Goal: Transaction & Acquisition: Purchase product/service

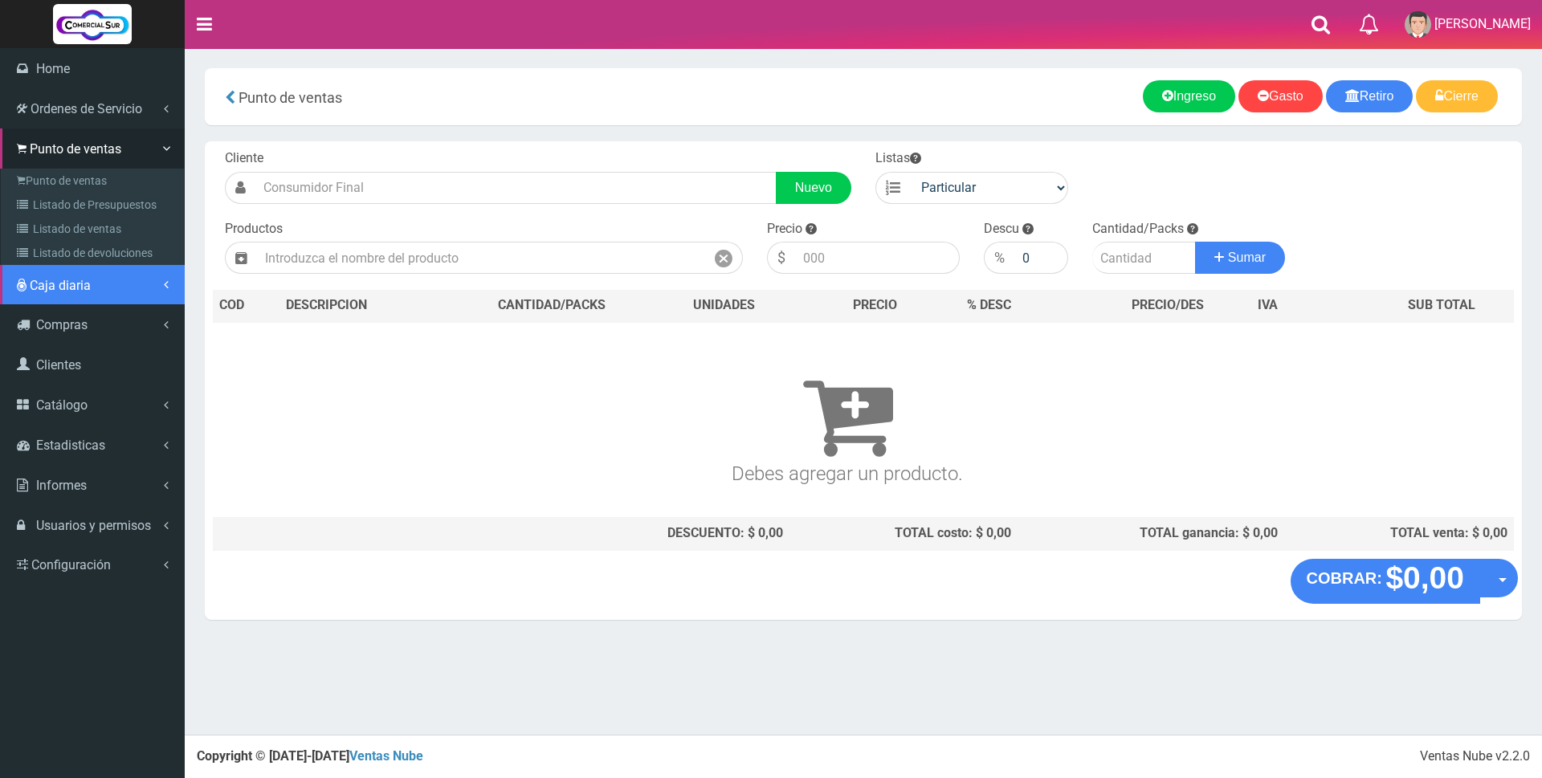
click at [51, 289] on span "Caja diaria" at bounding box center [60, 285] width 61 height 15
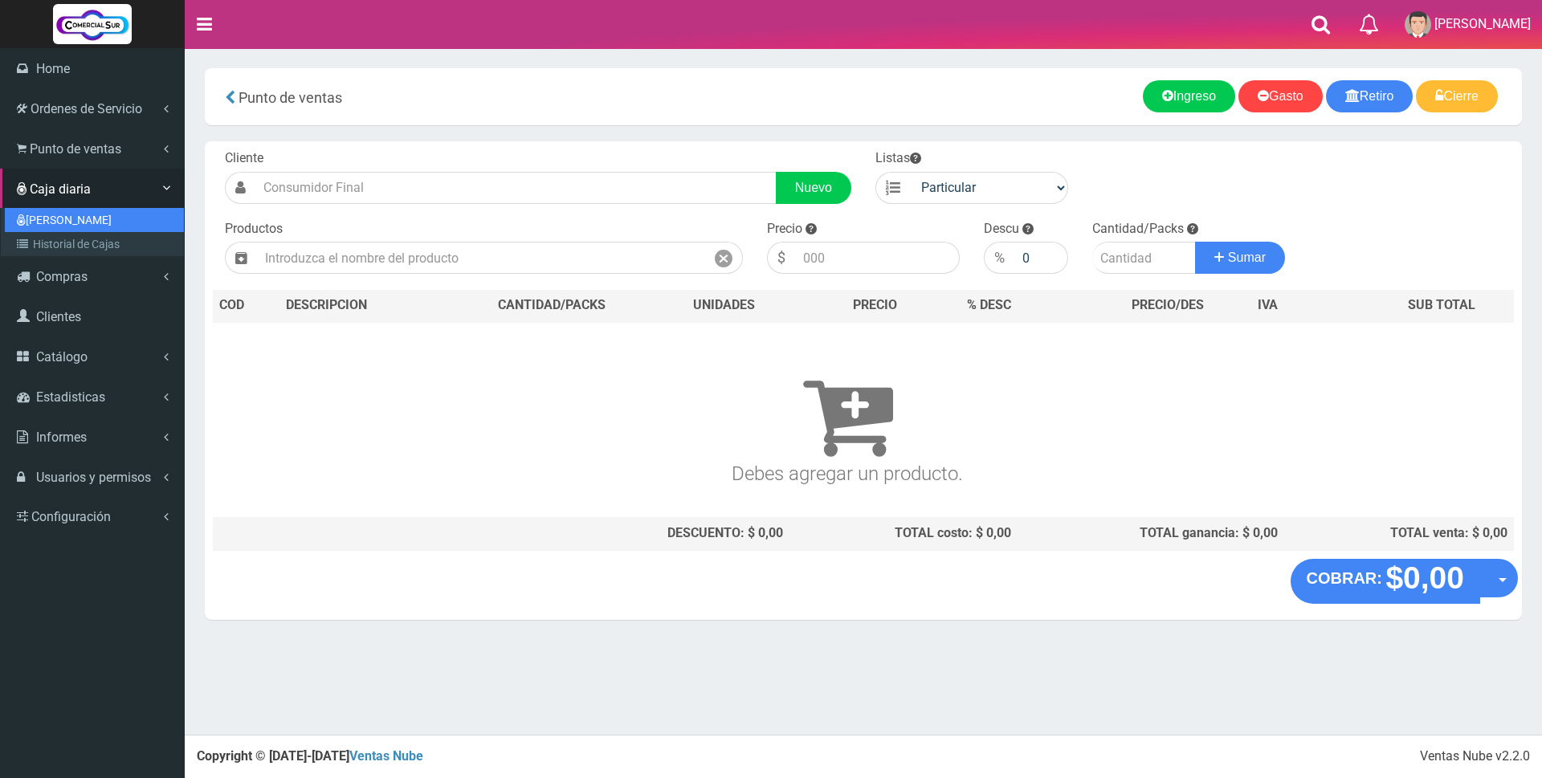
click at [53, 219] on link "[PERSON_NAME]" at bounding box center [94, 220] width 179 height 24
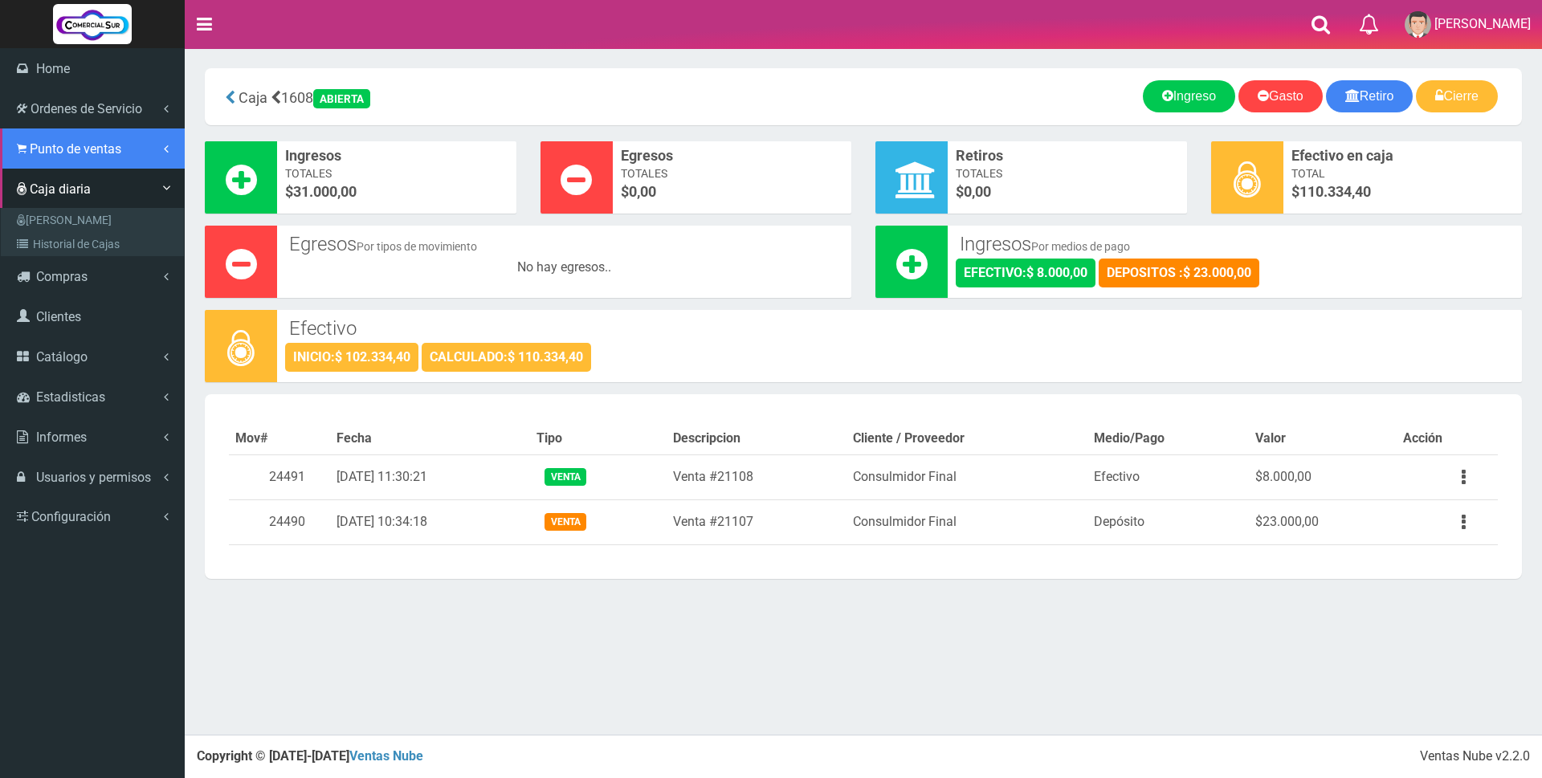
click at [34, 148] on span "Punto de ventas" at bounding box center [76, 148] width 92 height 15
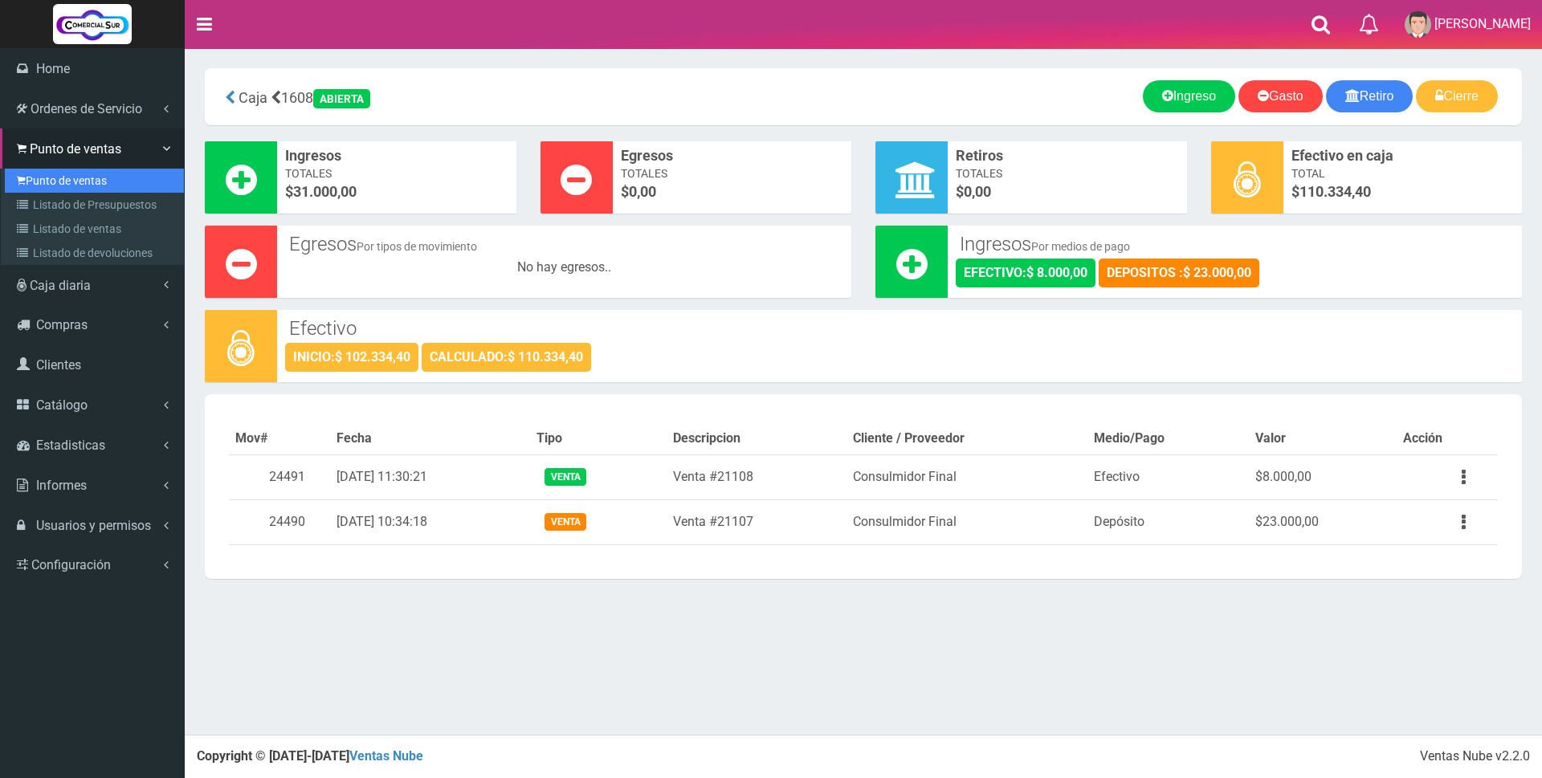
click at [95, 175] on link "Punto de ventas" at bounding box center [94, 181] width 179 height 24
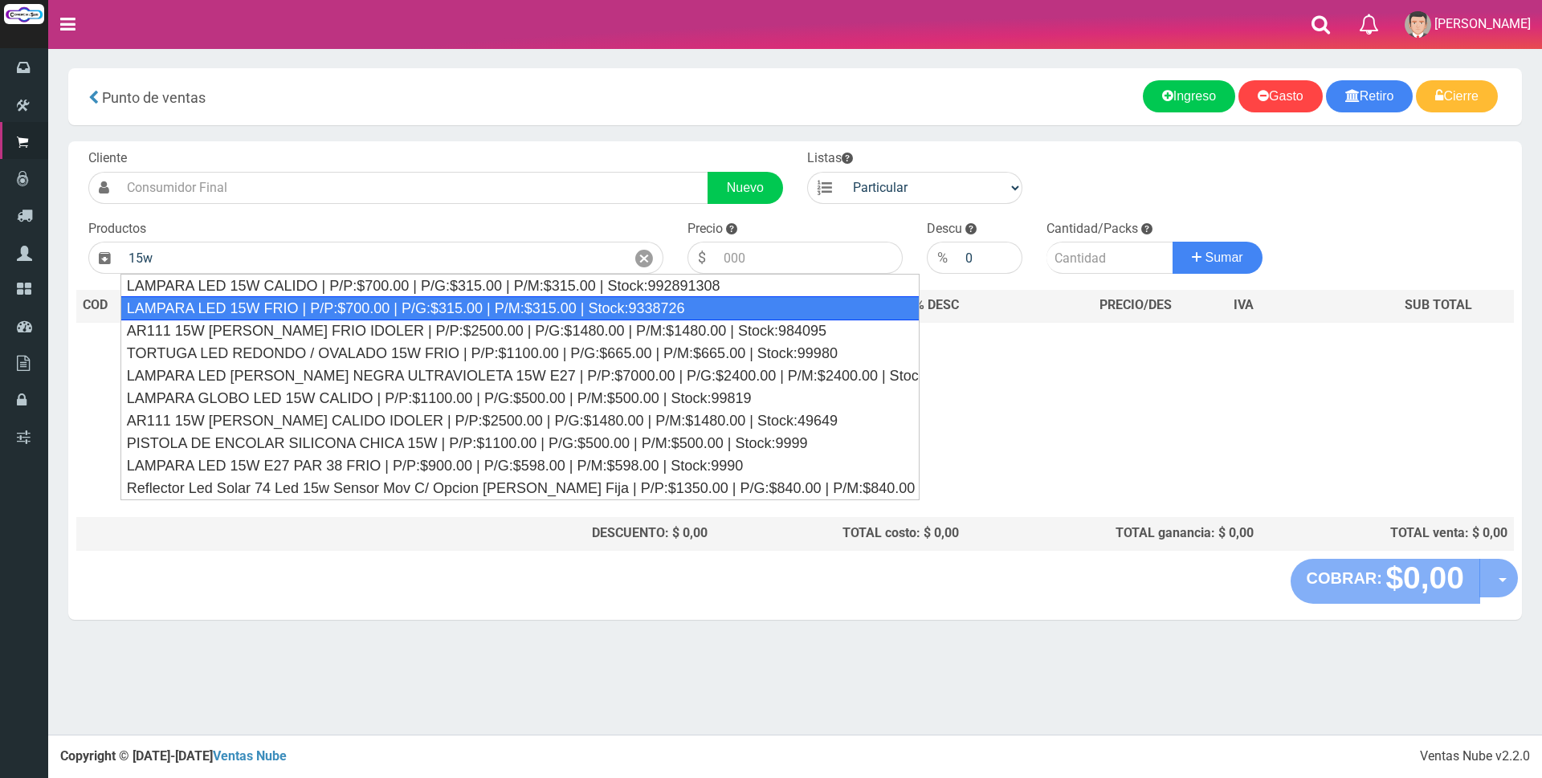
click at [508, 300] on div "LAMPARA LED 15W FRIO | P/P:$700.00 | P/G:$315.00 | P/M:$315.00 | Stock:9338726" at bounding box center [519, 308] width 799 height 24
type input "LAMPARA LED 15W FRIO | P/P:$700.00 | P/G:$315.00 | P/M:$315.00 | Stock:9338726"
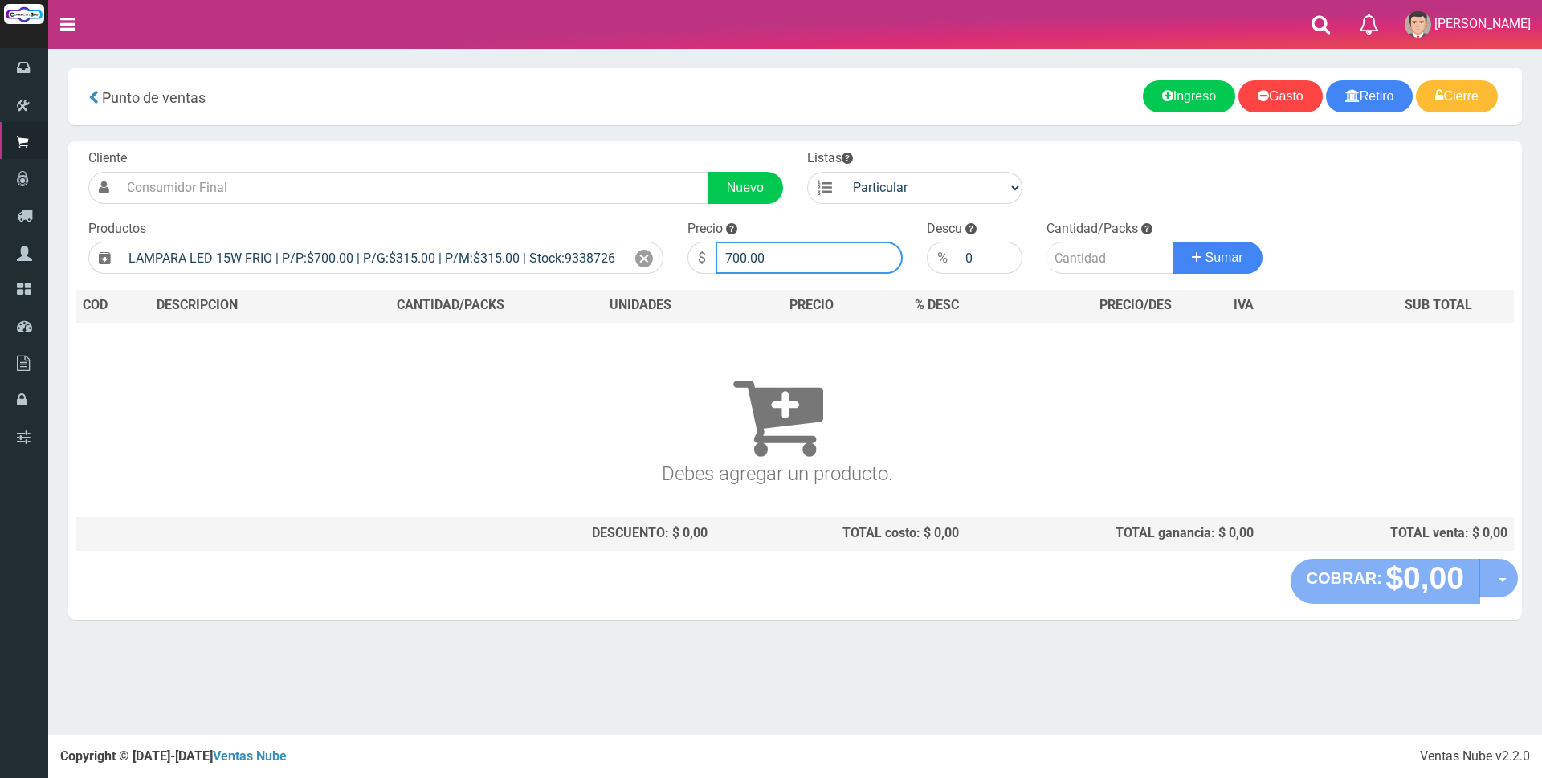
click at [801, 262] on input "700.00" at bounding box center [809, 258] width 187 height 32
type input "7"
type input "3000"
click at [1103, 254] on input "number" at bounding box center [1110, 258] width 127 height 32
type input "3"
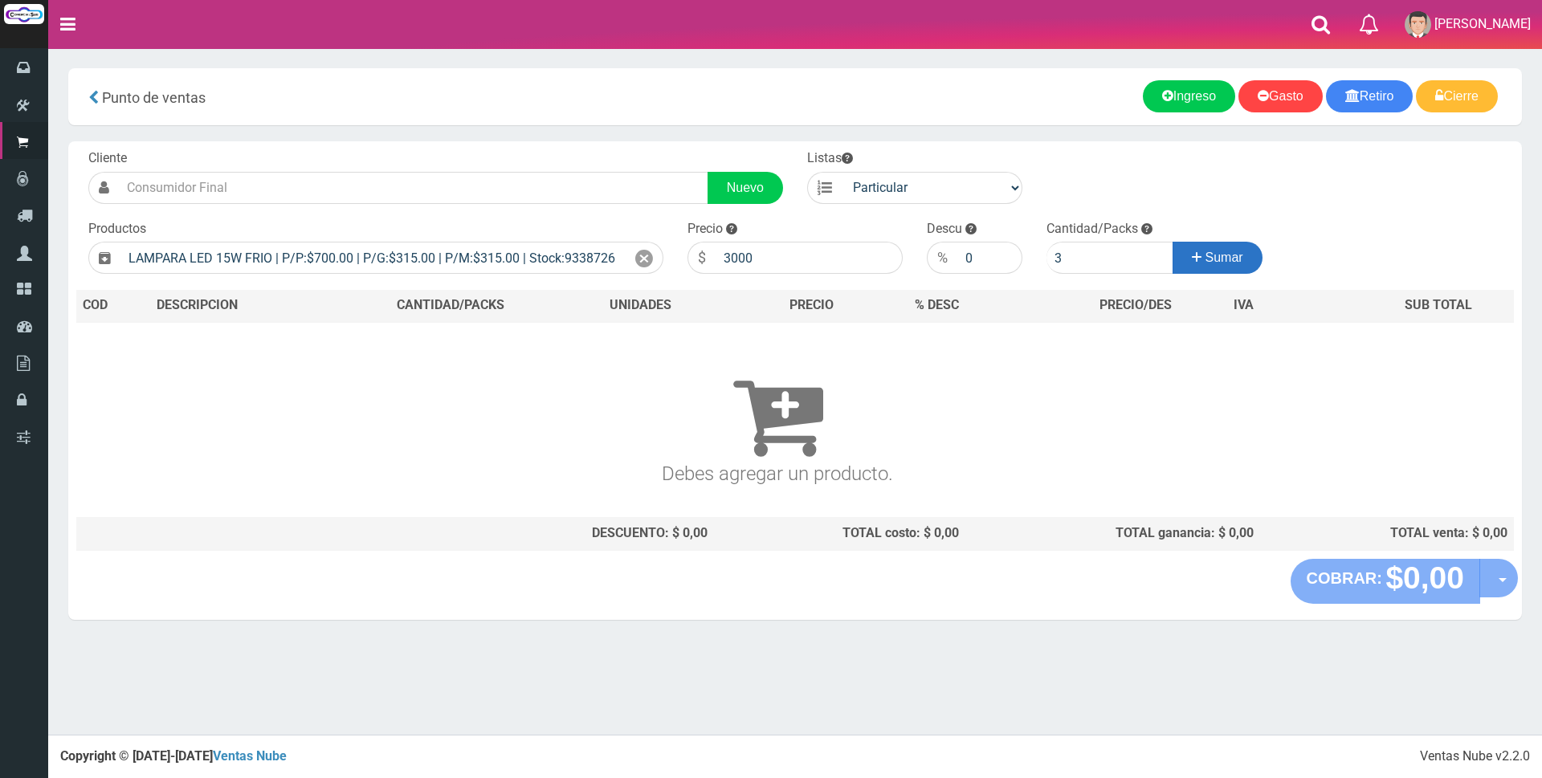
click at [1192, 257] on icon at bounding box center [1197, 257] width 10 height 23
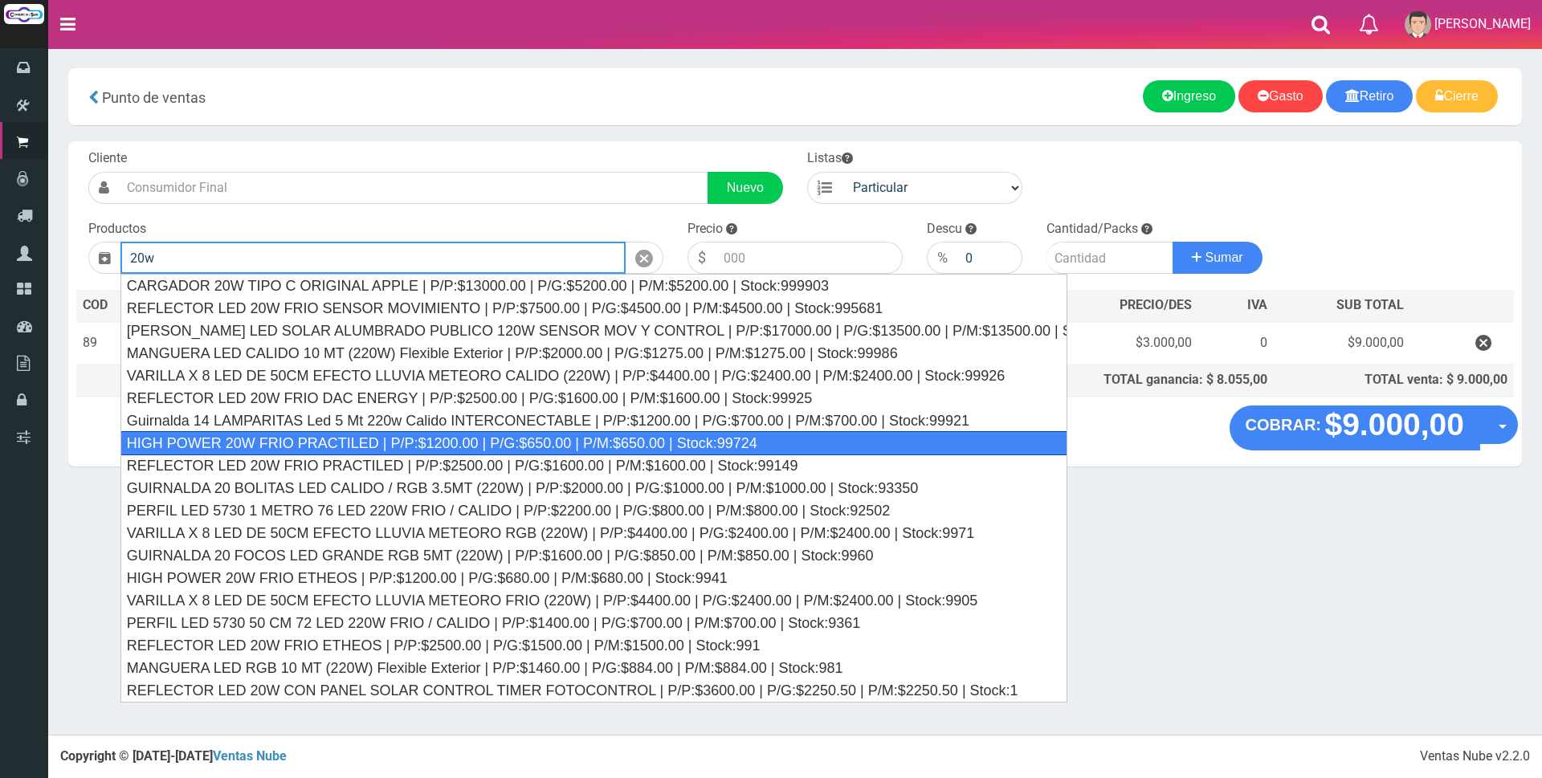
click at [757, 442] on div "HIGH POWER 20W FRIO PRACTILED | P/P:$1200.00 | P/G:$650.00 | P/M:$650.00 | Stoc…" at bounding box center [593, 443] width 947 height 24
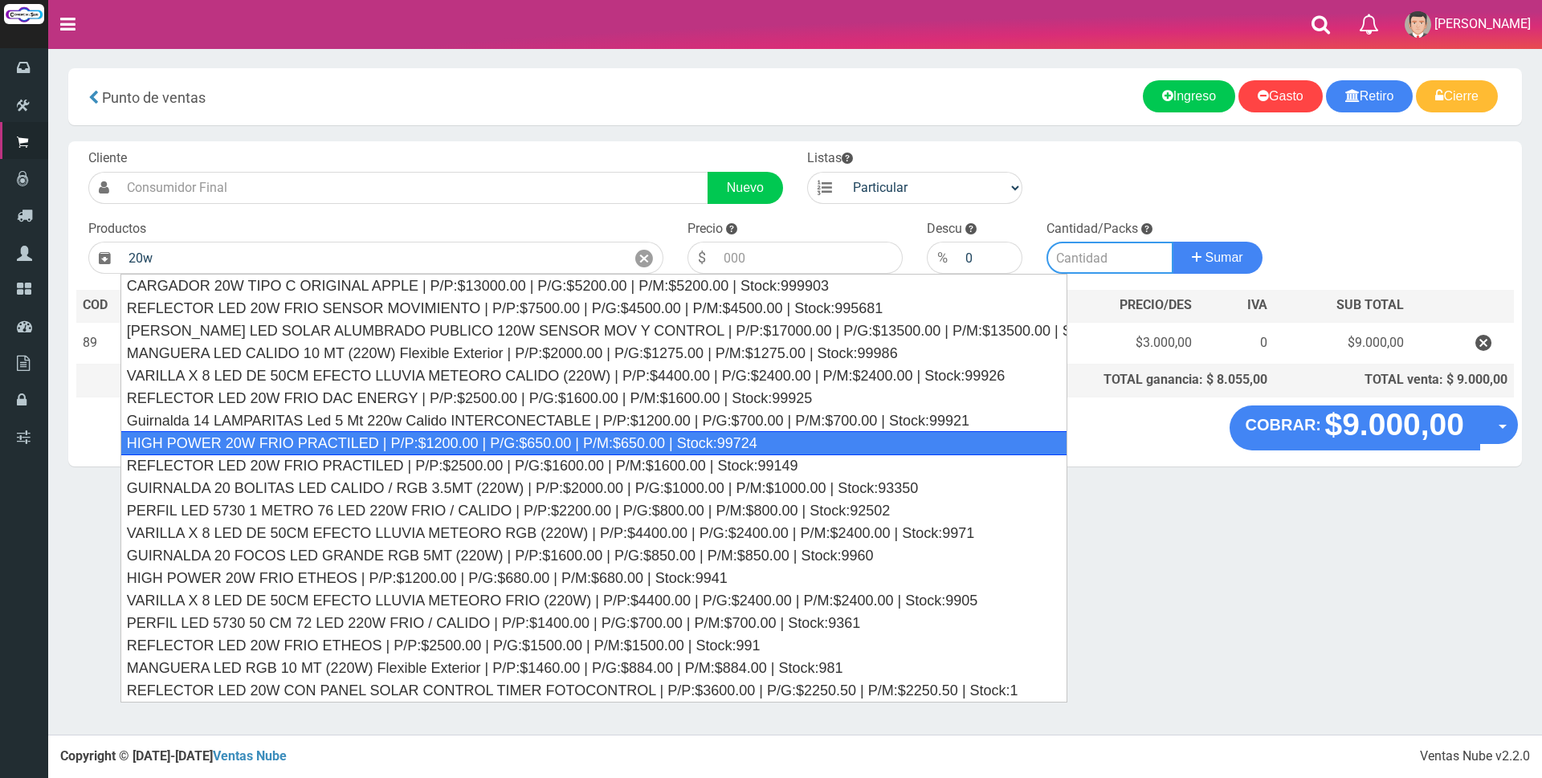
type input "HIGH POWER 20W FRIO PRACTILED | P/P:$1200.00 | P/G:$650.00 | P/M:$650.00 | Stoc…"
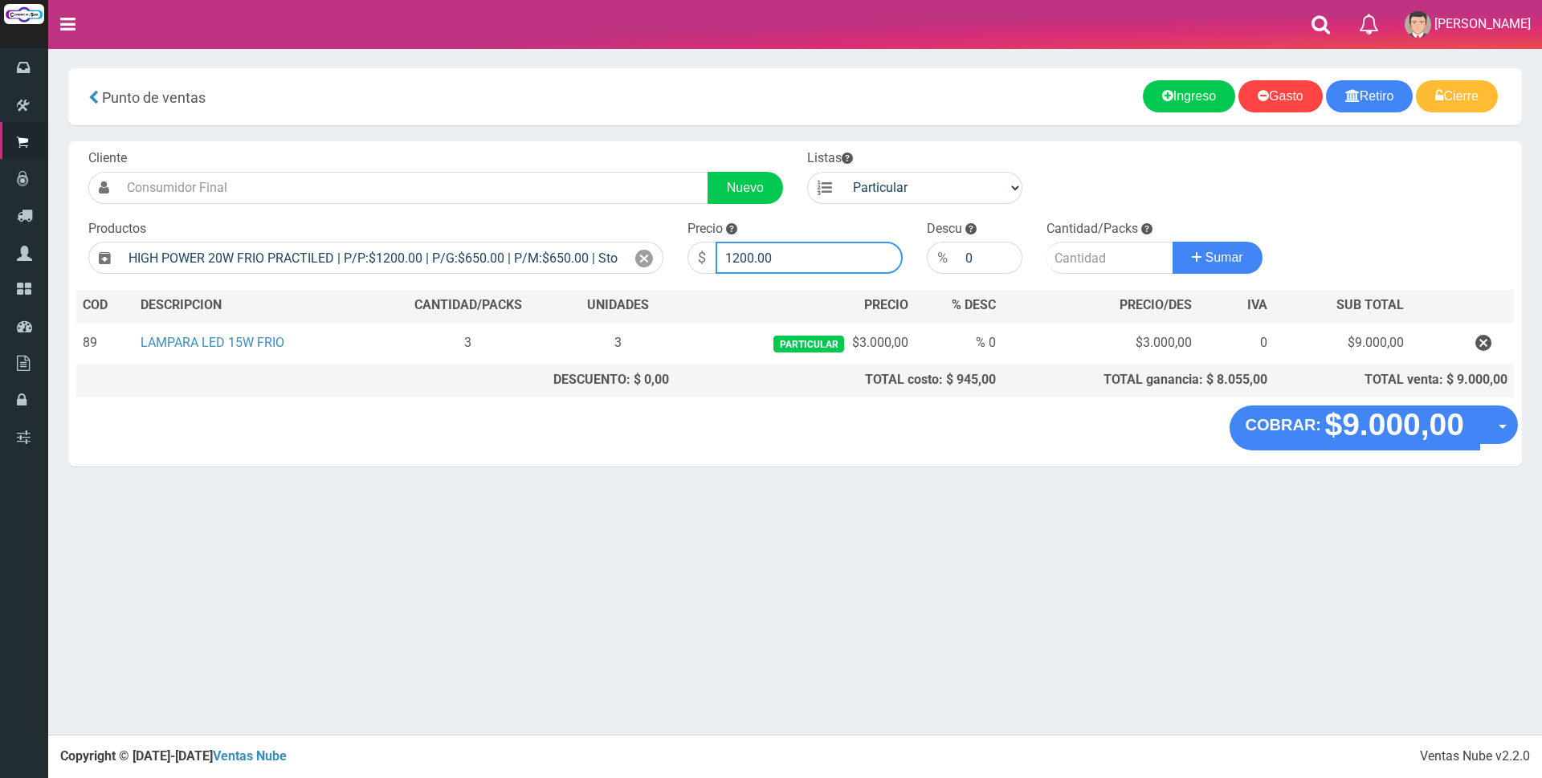
click at [798, 256] on input "1200.00" at bounding box center [809, 258] width 187 height 32
type input "1"
type input "4000"
click at [1072, 259] on input "number" at bounding box center [1110, 258] width 127 height 32
type input "1"
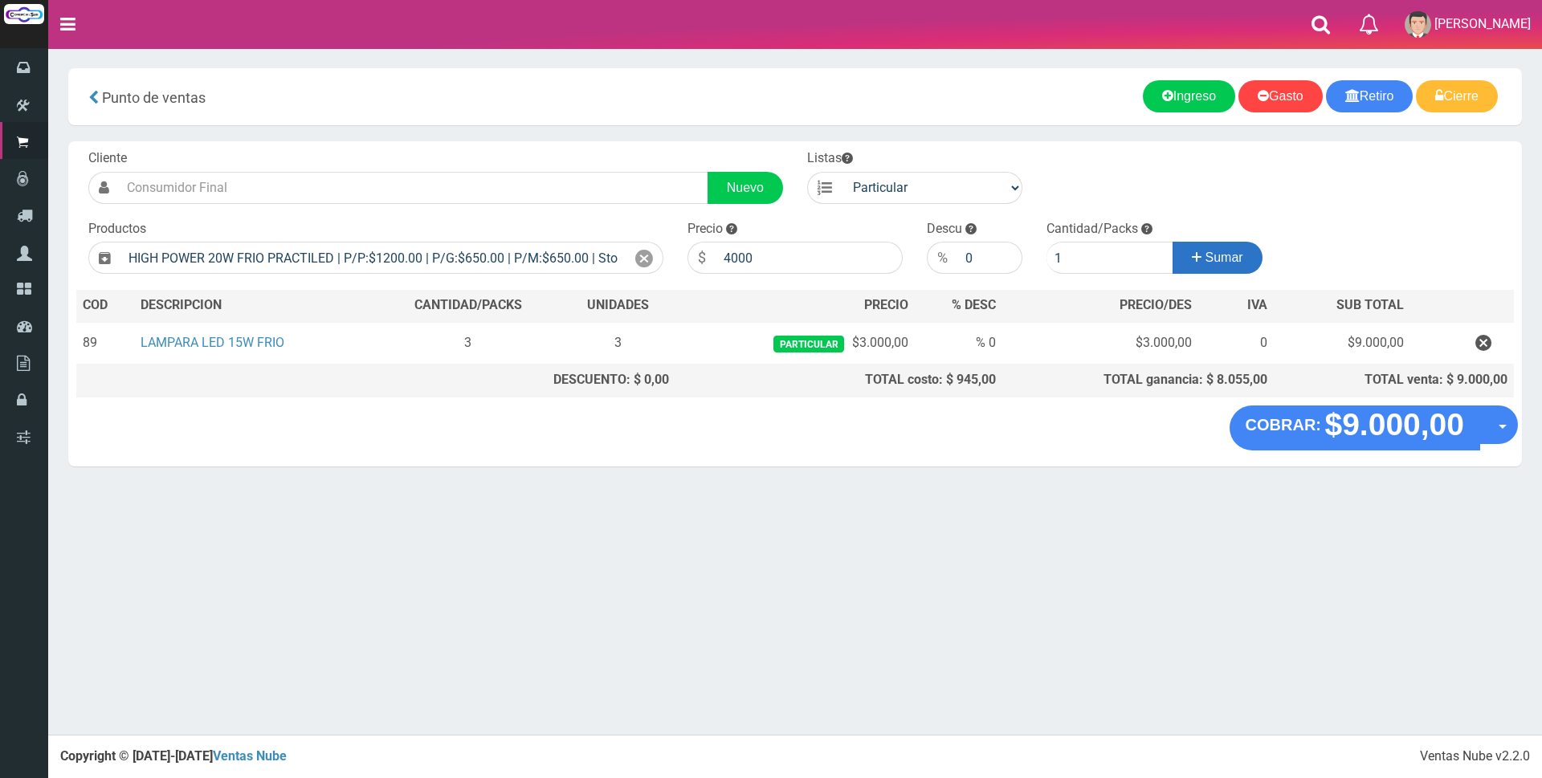
click at [1219, 254] on span "Sumar" at bounding box center [1225, 258] width 38 height 14
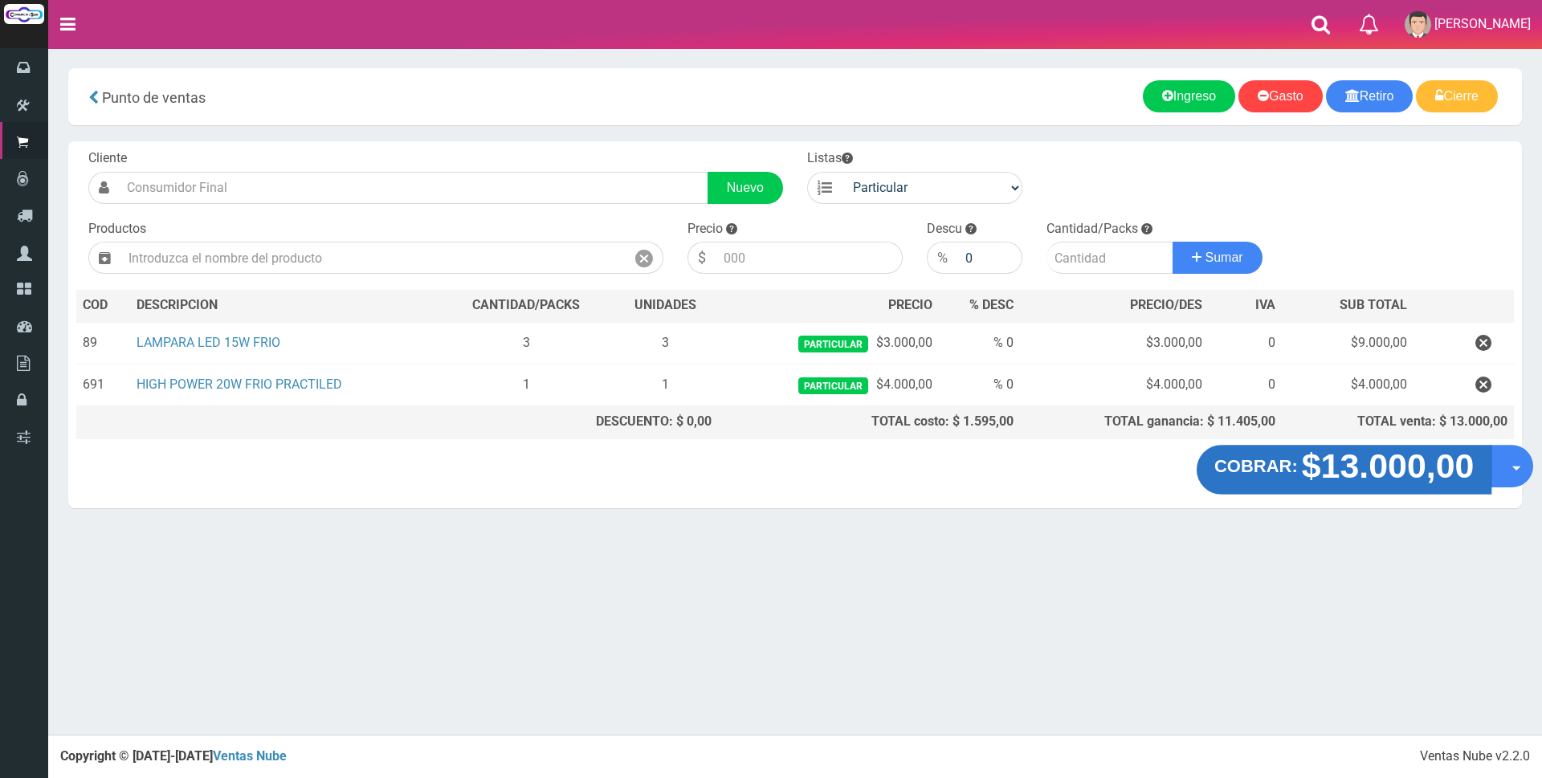
click at [1296, 465] on strong "COBRAR:" at bounding box center [1257, 466] width 84 height 19
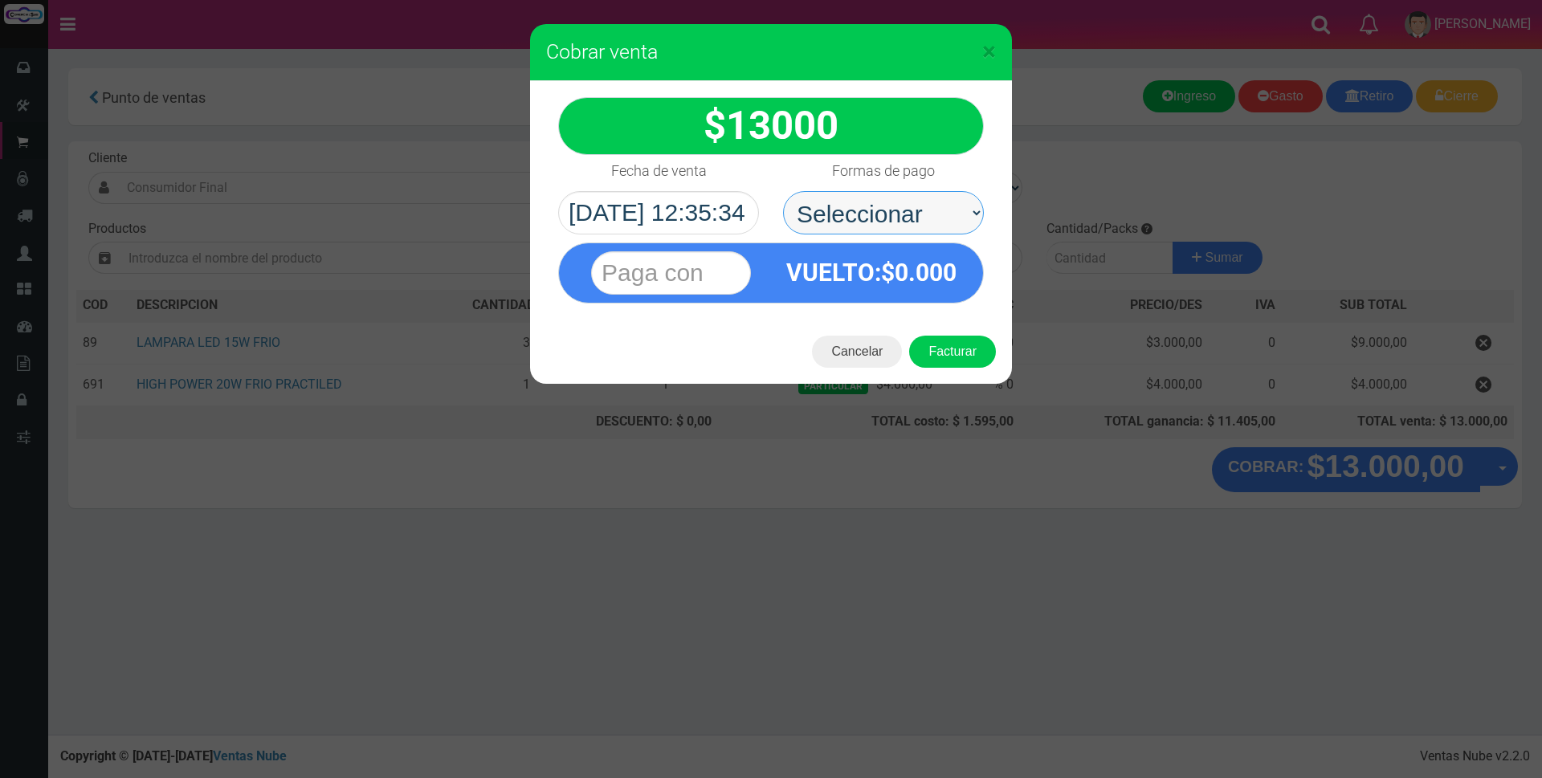
click at [965, 215] on select "Seleccionar Efectivo Tarjeta de Crédito Depósito Débito" at bounding box center [883, 212] width 201 height 43
select select "Efectivo"
click at [783, 191] on select "Seleccionar Efectivo Tarjeta de Crédito Depósito Débito" at bounding box center [883, 212] width 201 height 43
click at [674, 273] on input "text" at bounding box center [671, 272] width 160 height 43
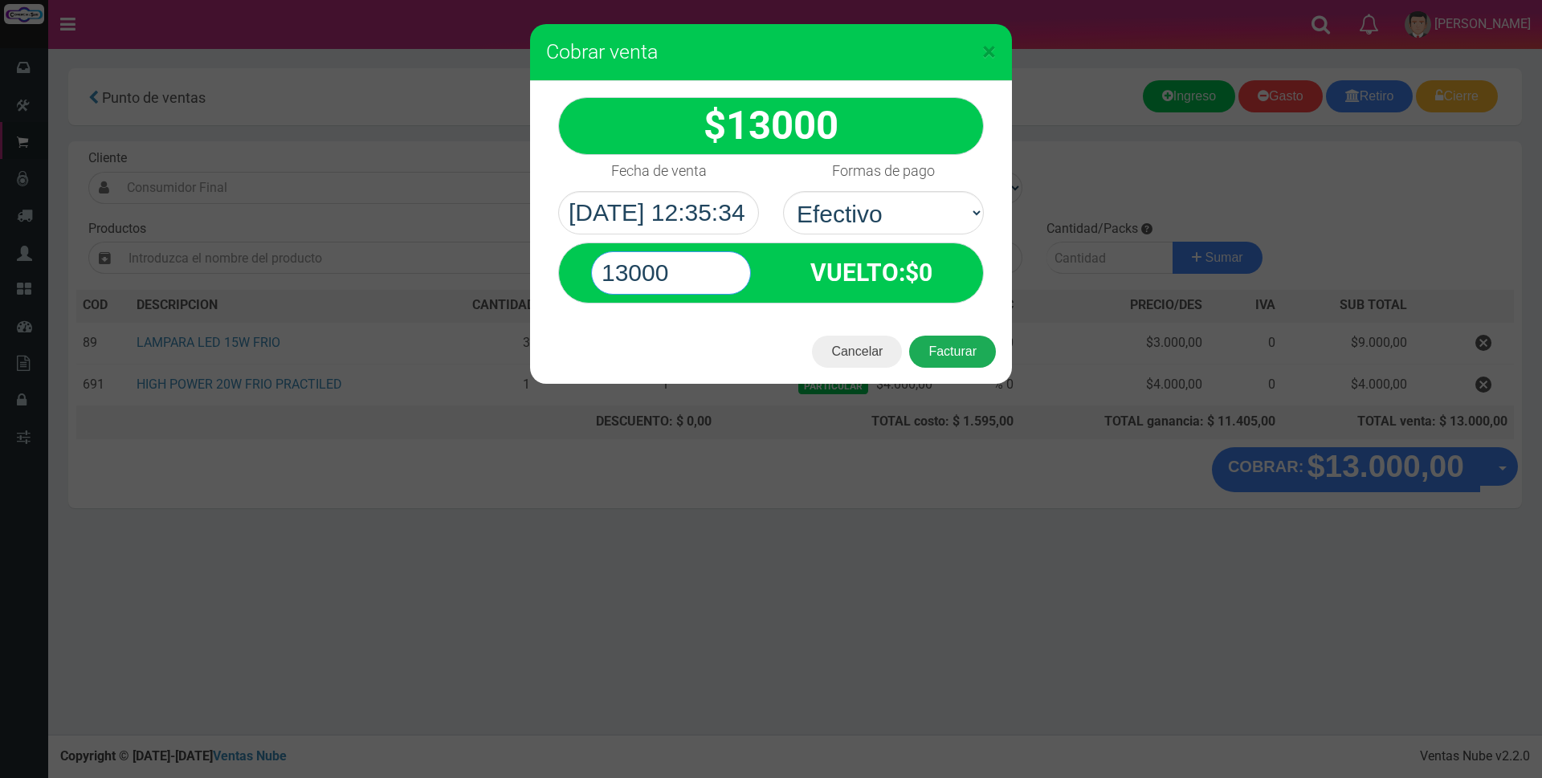
type input "13000"
click at [944, 357] on button "Facturar" at bounding box center [952, 352] width 87 height 32
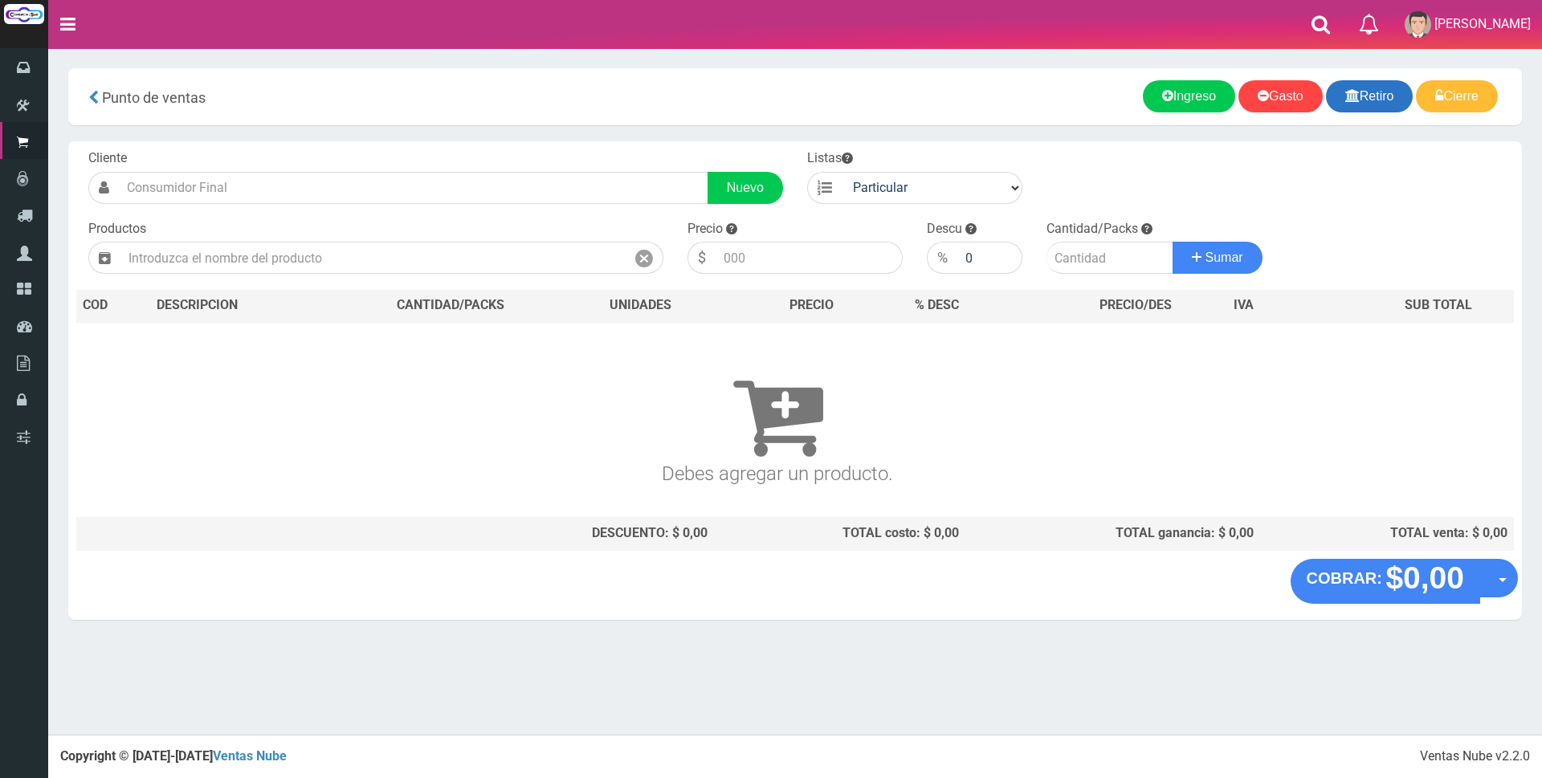
click at [1383, 101] on link "Retiro" at bounding box center [1370, 96] width 88 height 32
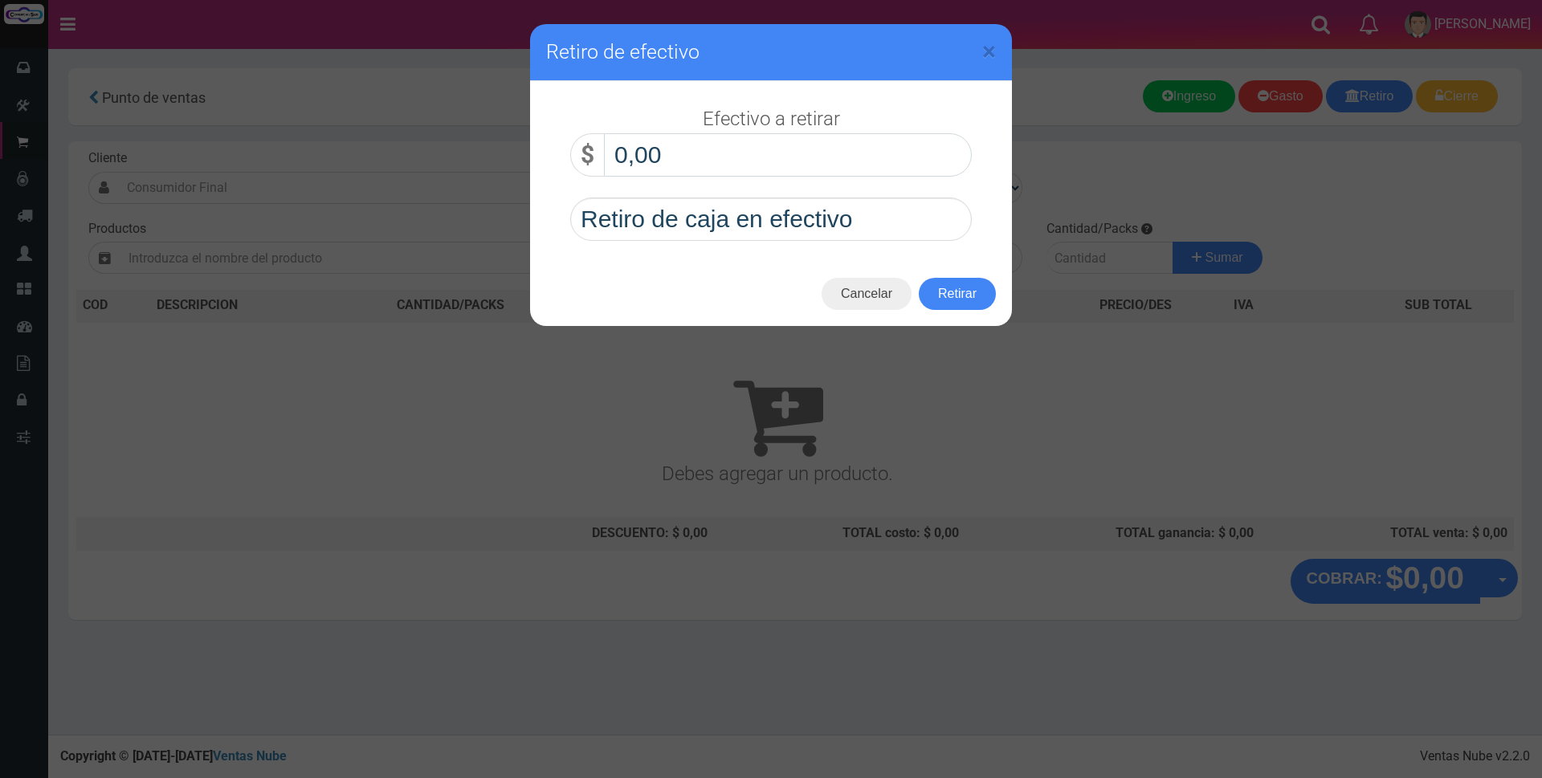
click at [895, 141] on input "0,00" at bounding box center [788, 154] width 368 height 43
type input "50.000,00"
click at [941, 292] on button "Retirar" at bounding box center [957, 294] width 77 height 32
